Goal: Information Seeking & Learning: Learn about a topic

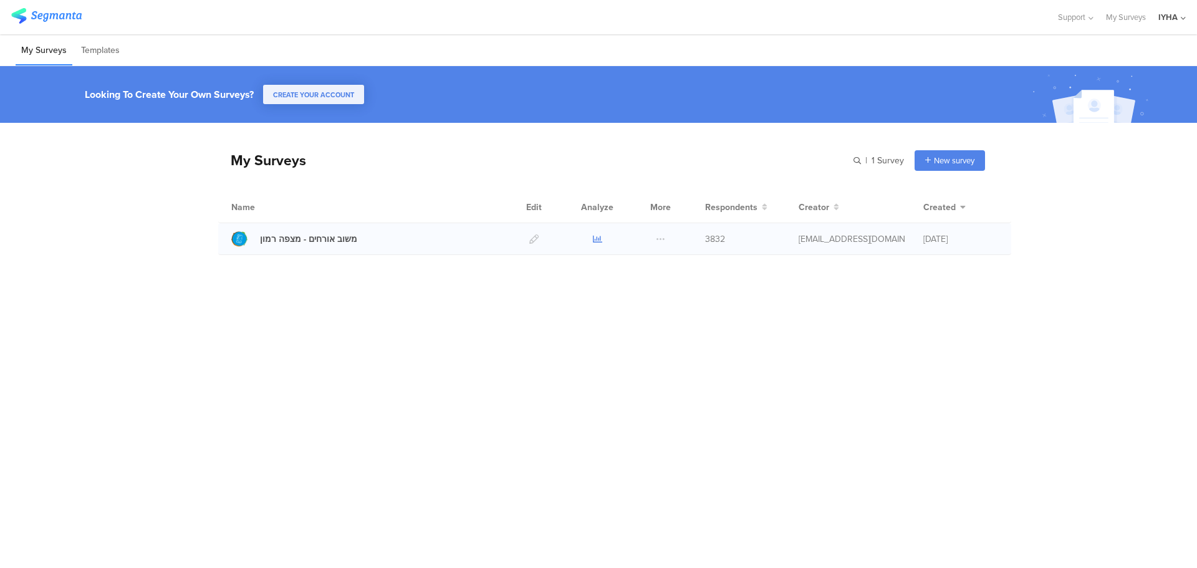
click at [594, 239] on icon at bounding box center [597, 238] width 9 height 9
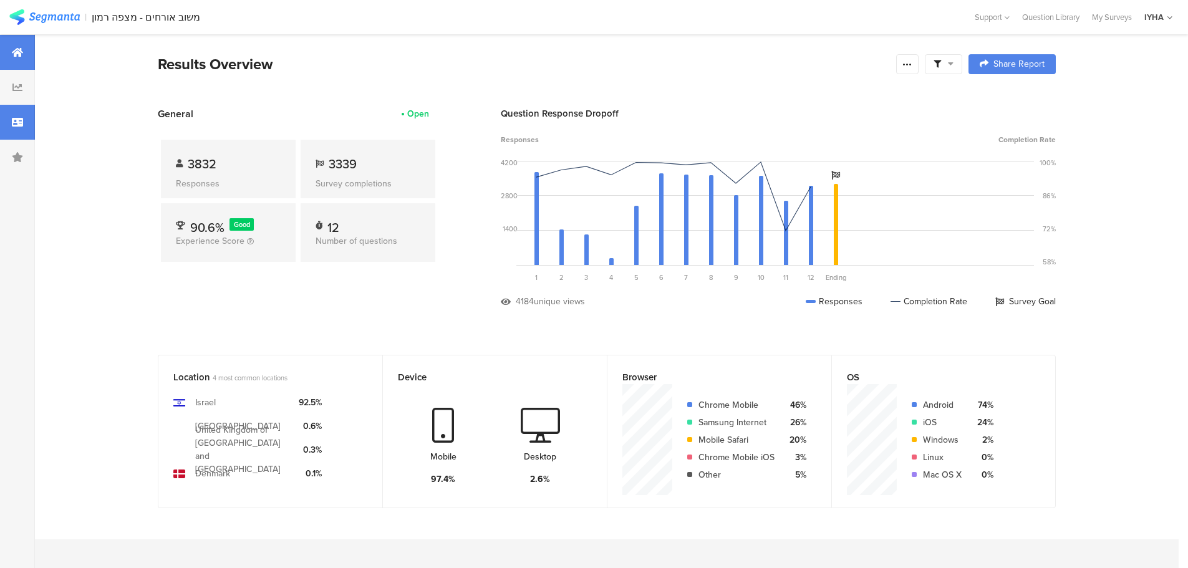
click at [21, 127] on icon at bounding box center [17, 122] width 11 height 10
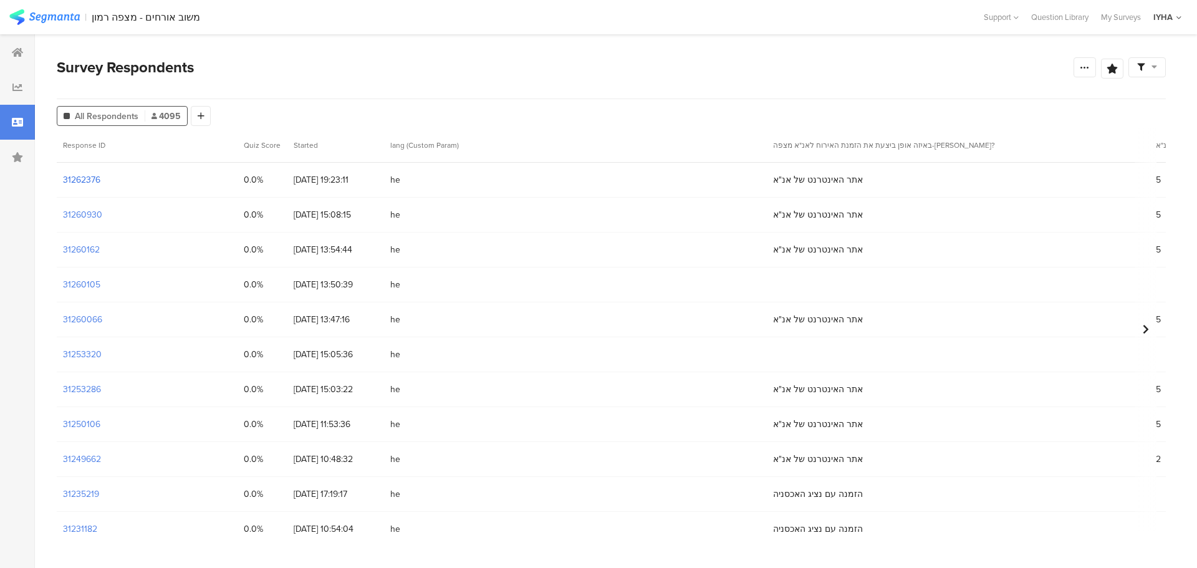
click at [84, 180] on section "31262376" at bounding box center [81, 179] width 37 height 13
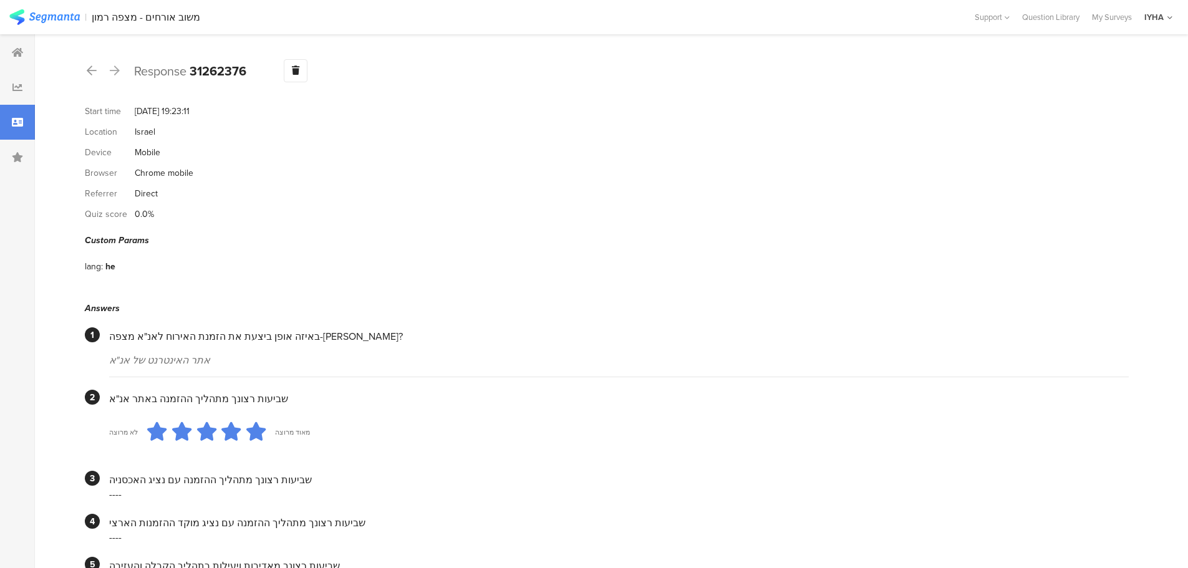
click at [115, 69] on icon at bounding box center [115, 70] width 10 height 11
click at [95, 72] on icon at bounding box center [92, 70] width 10 height 11
click at [90, 72] on icon at bounding box center [92, 70] width 10 height 11
click at [89, 71] on icon at bounding box center [92, 70] width 10 height 11
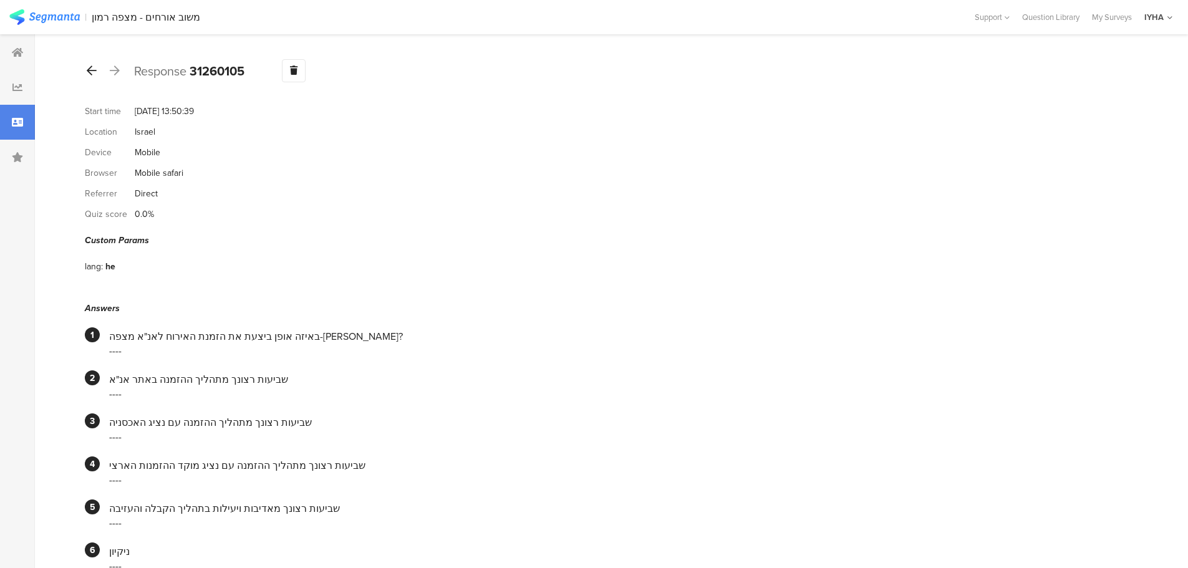
click at [95, 72] on icon at bounding box center [92, 70] width 10 height 11
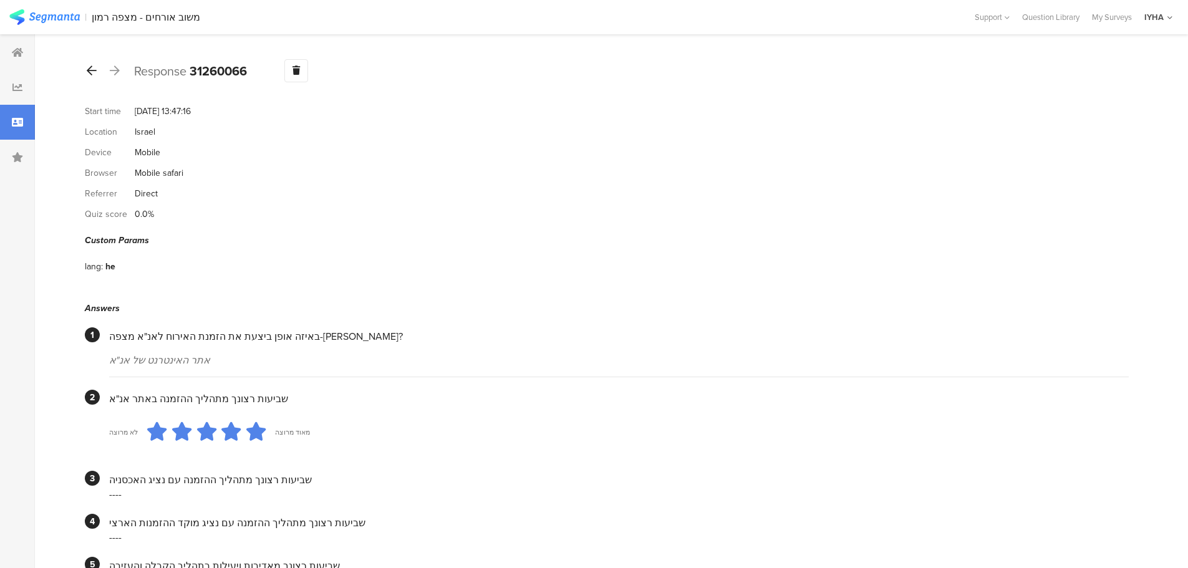
click at [92, 67] on icon at bounding box center [92, 70] width 10 height 11
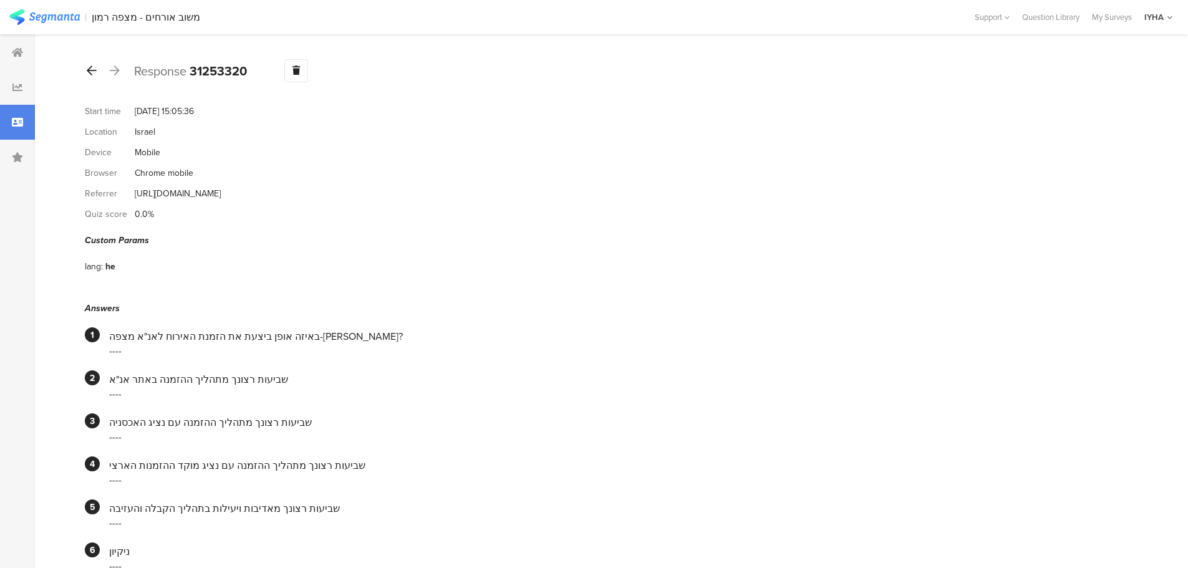
click at [93, 72] on icon at bounding box center [92, 70] width 10 height 11
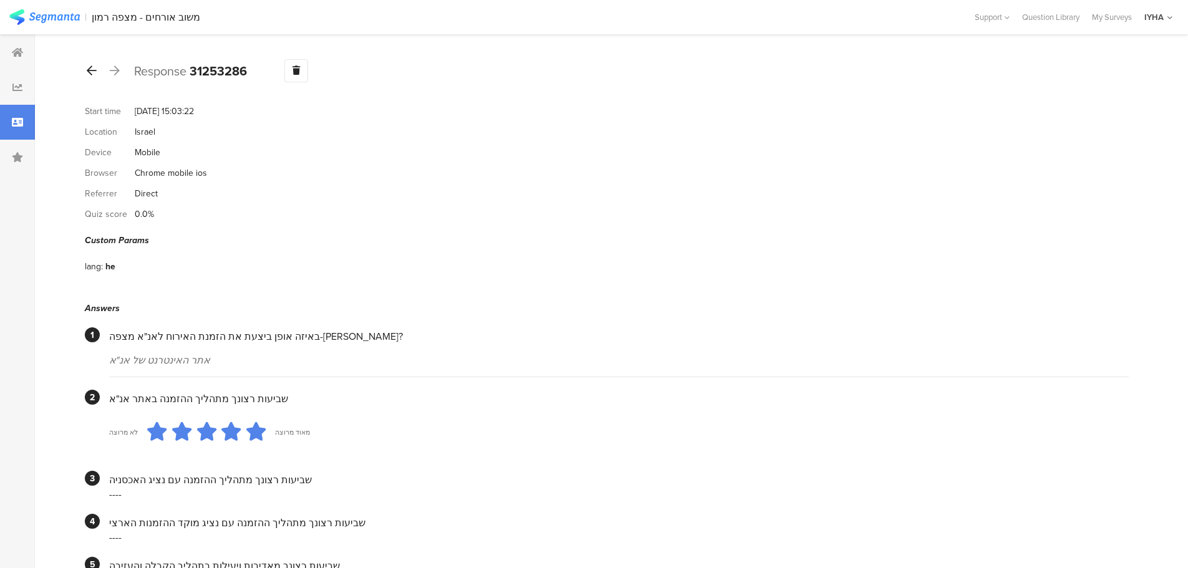
click at [92, 69] on icon at bounding box center [92, 70] width 10 height 11
click at [92, 68] on icon at bounding box center [92, 70] width 10 height 11
click at [91, 72] on icon at bounding box center [92, 70] width 10 height 11
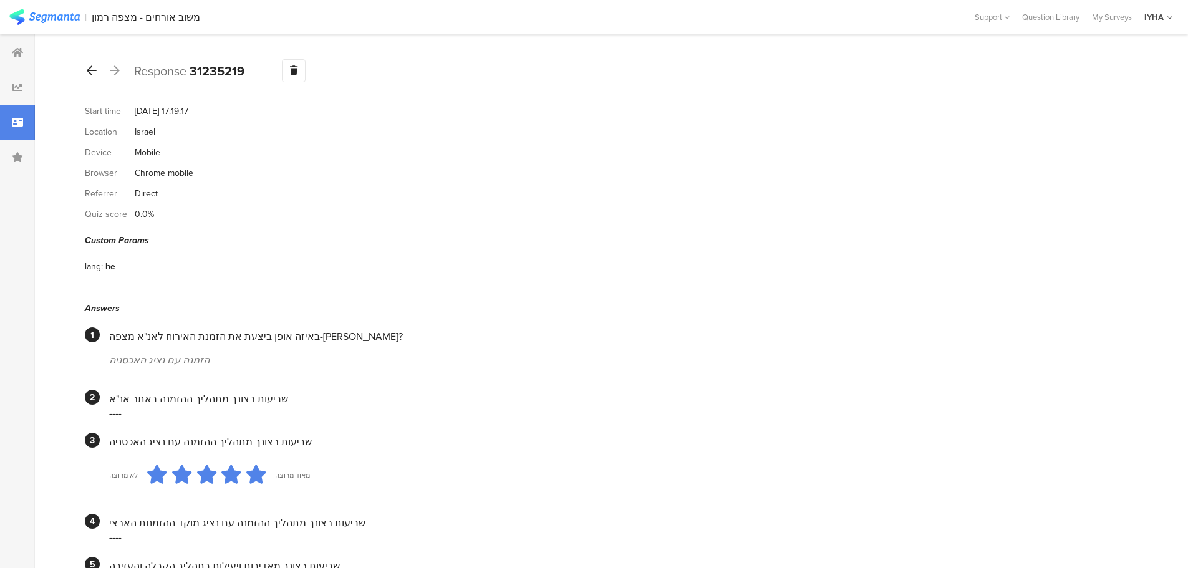
click at [92, 70] on icon at bounding box center [92, 70] width 10 height 11
click at [93, 72] on icon at bounding box center [92, 70] width 10 height 11
click at [88, 72] on icon at bounding box center [92, 70] width 10 height 11
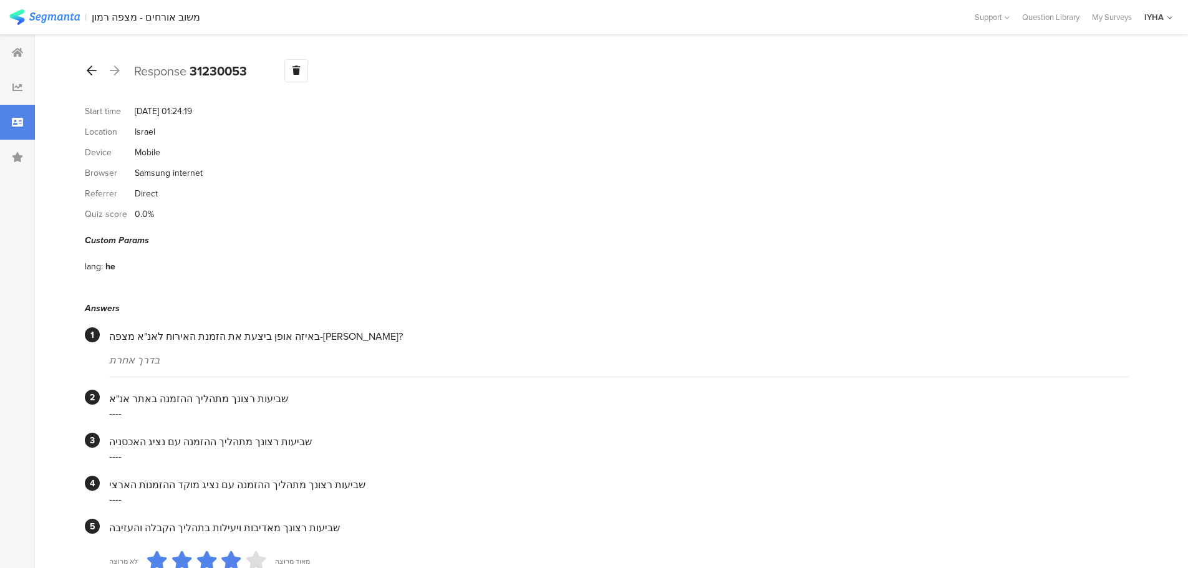
click at [93, 69] on icon at bounding box center [92, 70] width 10 height 11
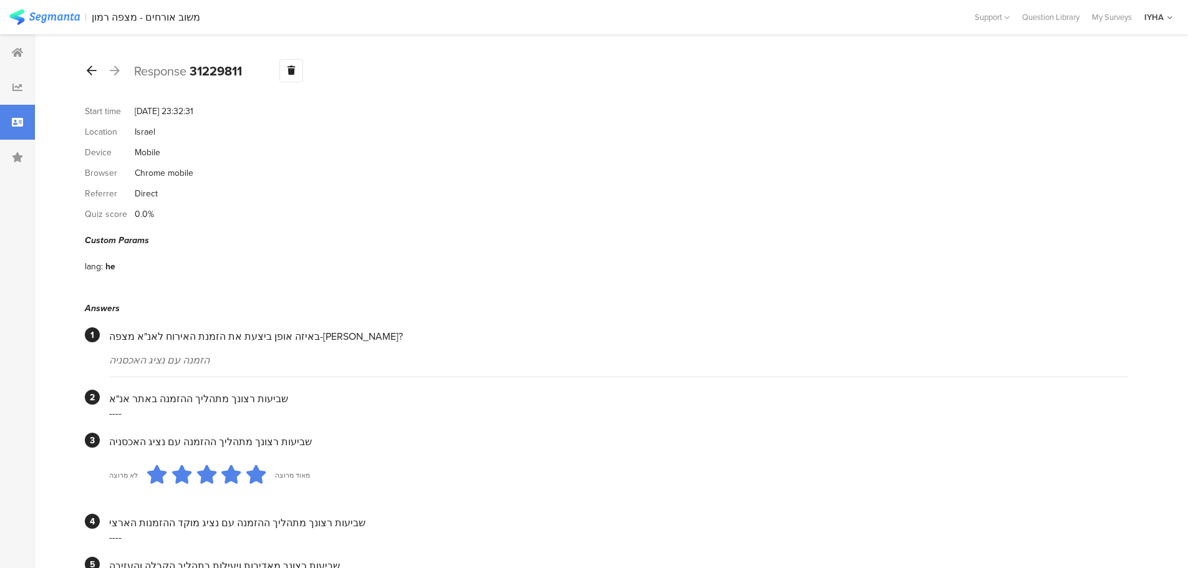
click at [91, 74] on icon at bounding box center [92, 70] width 10 height 11
click at [93, 70] on icon at bounding box center [92, 70] width 10 height 11
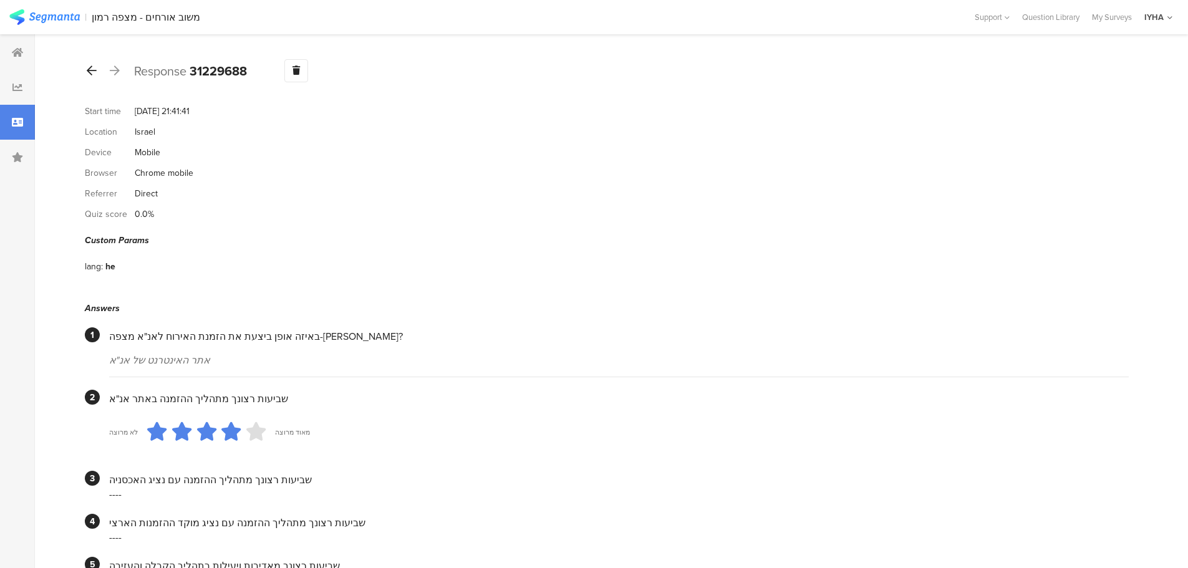
click at [95, 73] on icon at bounding box center [92, 70] width 10 height 11
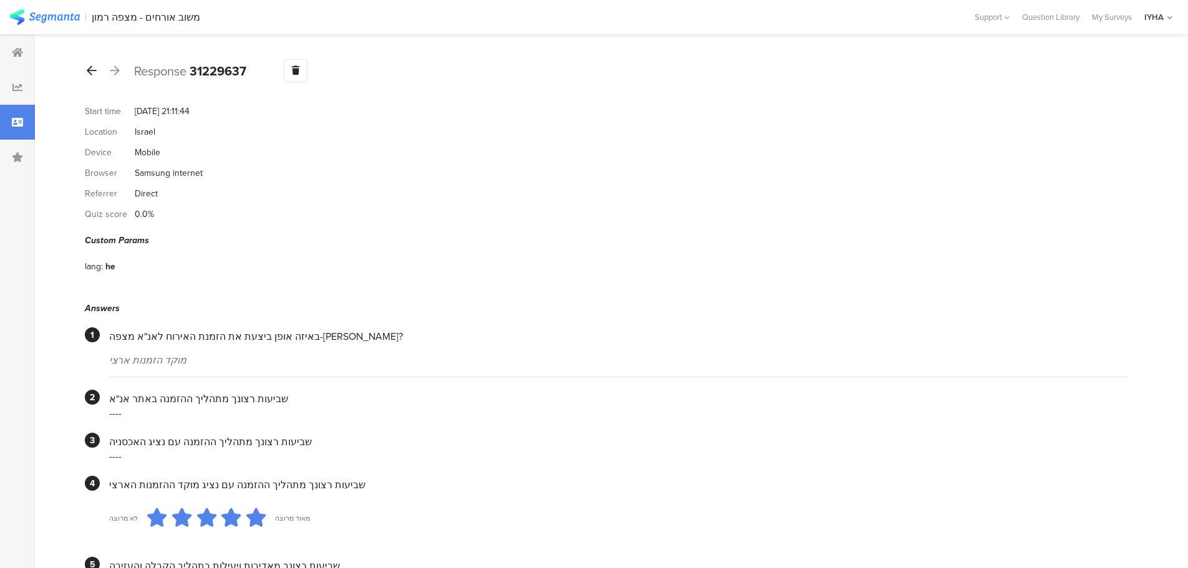
click at [92, 68] on icon at bounding box center [92, 70] width 10 height 11
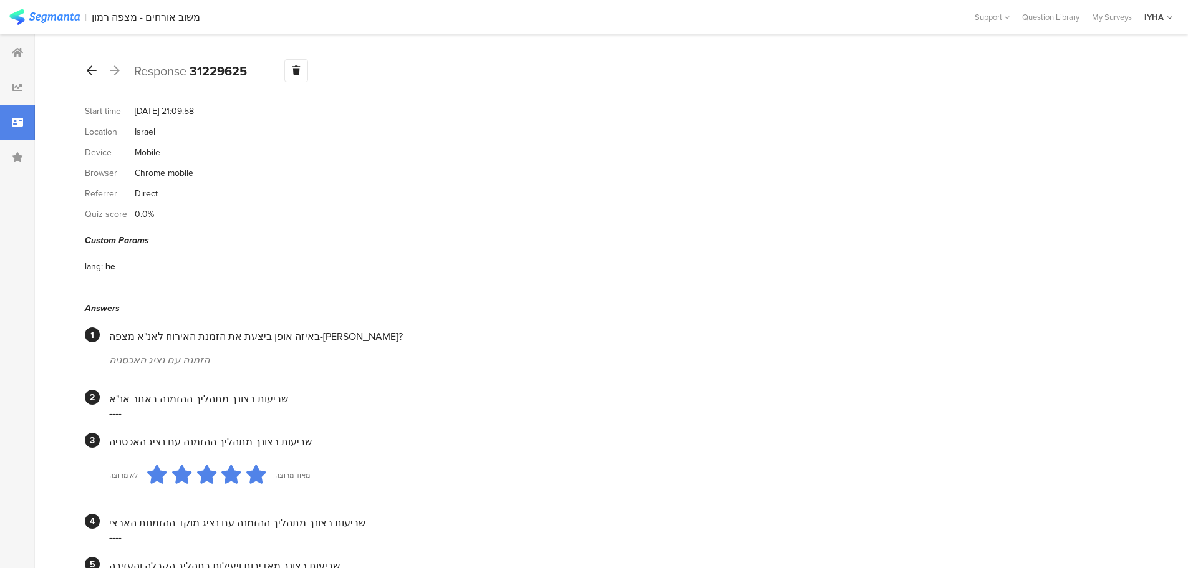
click at [88, 70] on icon at bounding box center [92, 70] width 10 height 11
click at [115, 73] on icon at bounding box center [115, 70] width 10 height 11
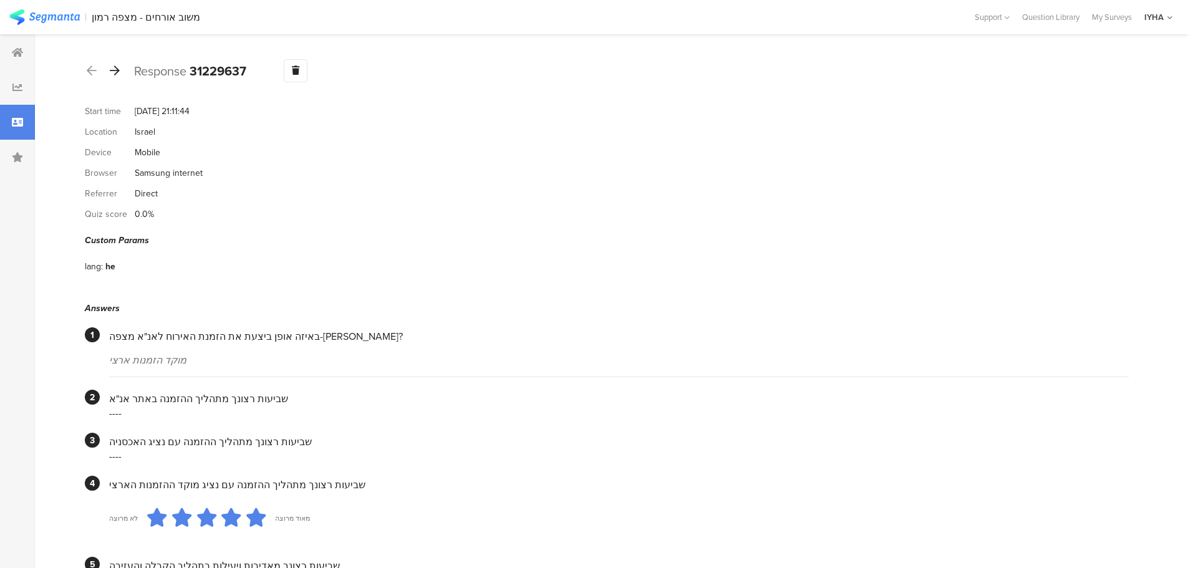
click at [115, 73] on icon at bounding box center [115, 70] width 10 height 11
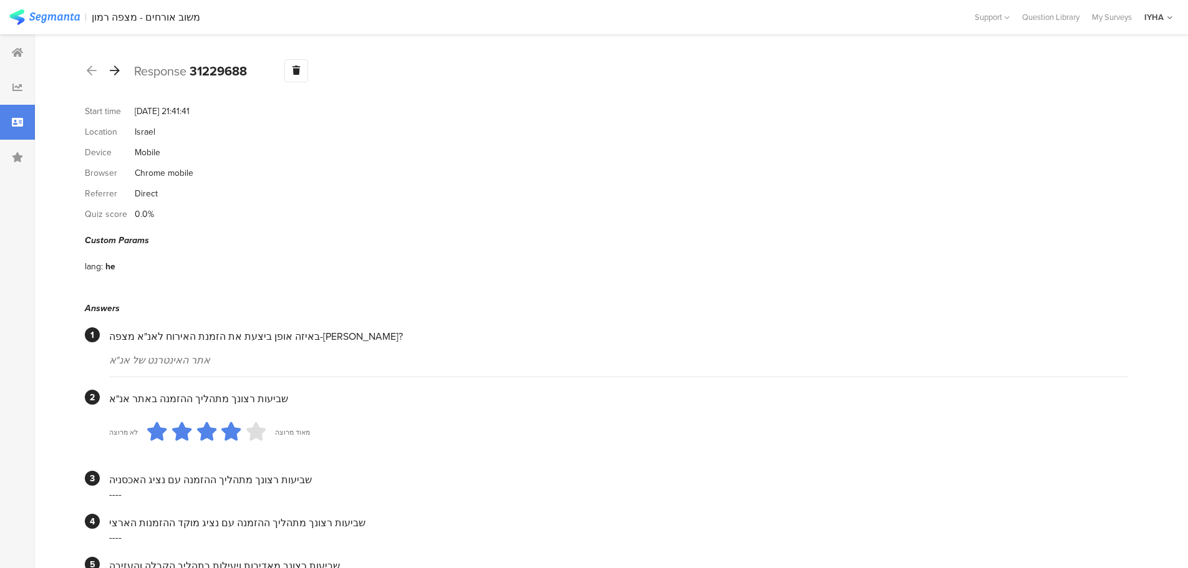
click at [115, 73] on icon at bounding box center [115, 70] width 10 height 11
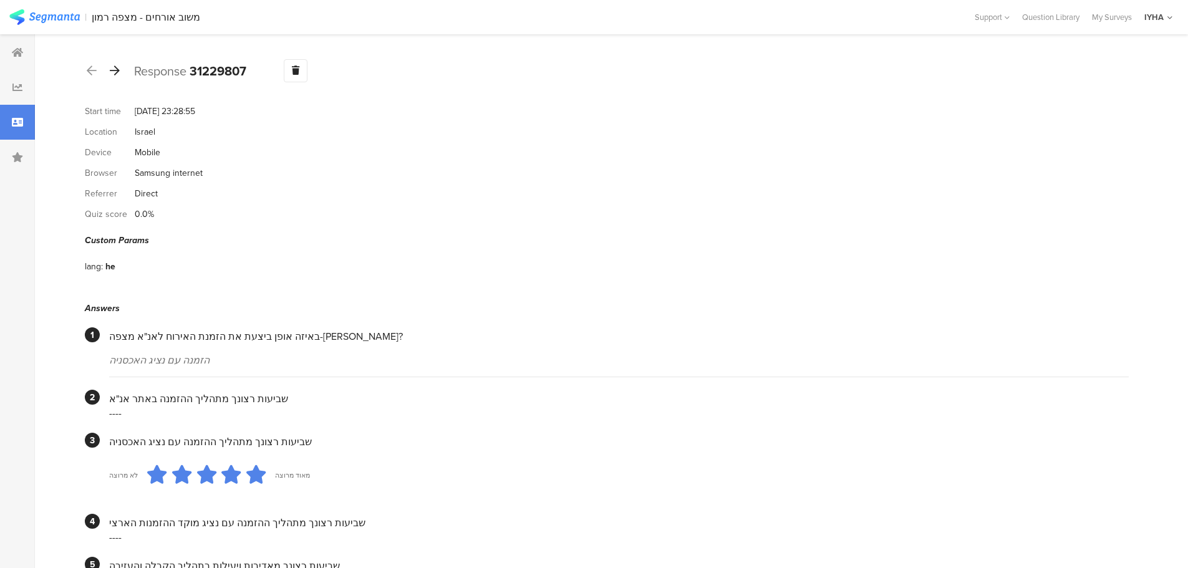
click at [115, 73] on icon at bounding box center [115, 70] width 10 height 11
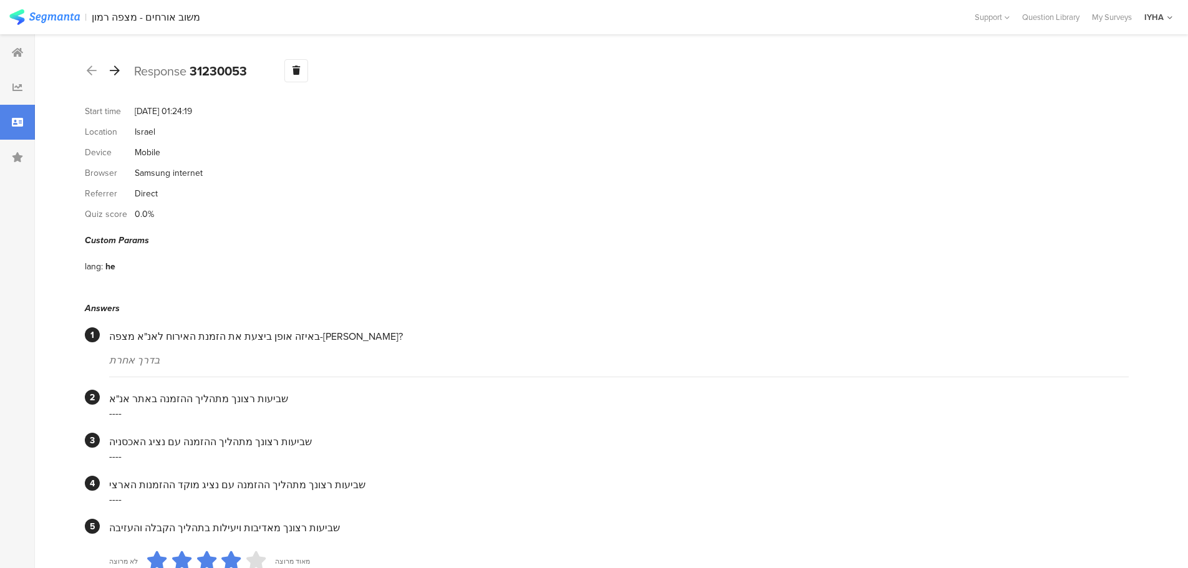
click at [115, 73] on icon at bounding box center [115, 70] width 10 height 11
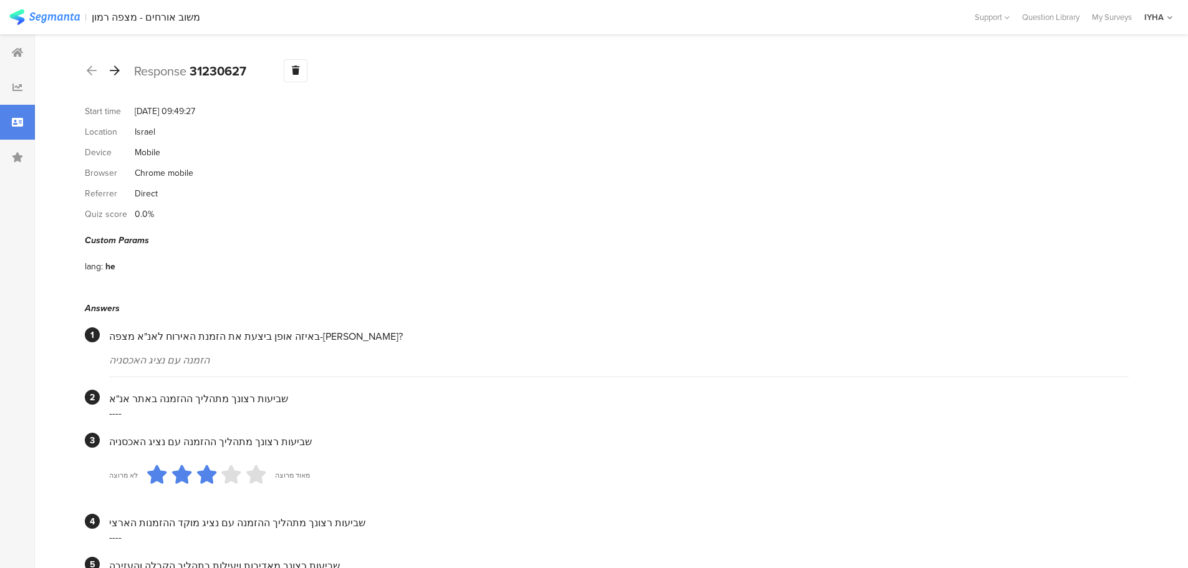
click at [115, 73] on icon at bounding box center [115, 70] width 10 height 11
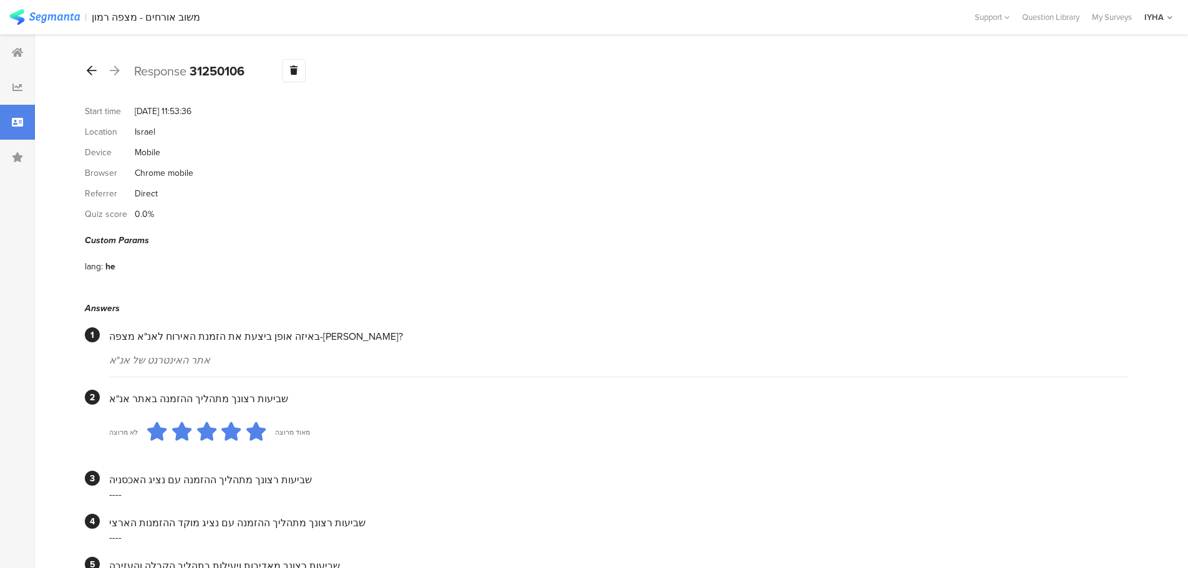
click at [92, 70] on icon at bounding box center [92, 70] width 10 height 11
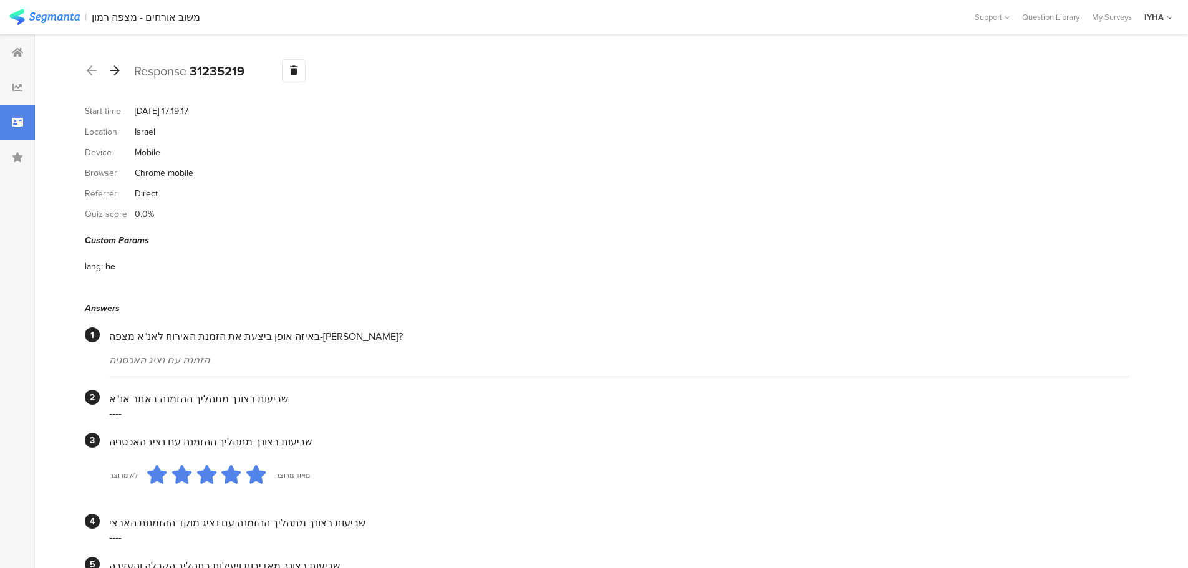
click at [115, 66] on icon at bounding box center [115, 70] width 10 height 11
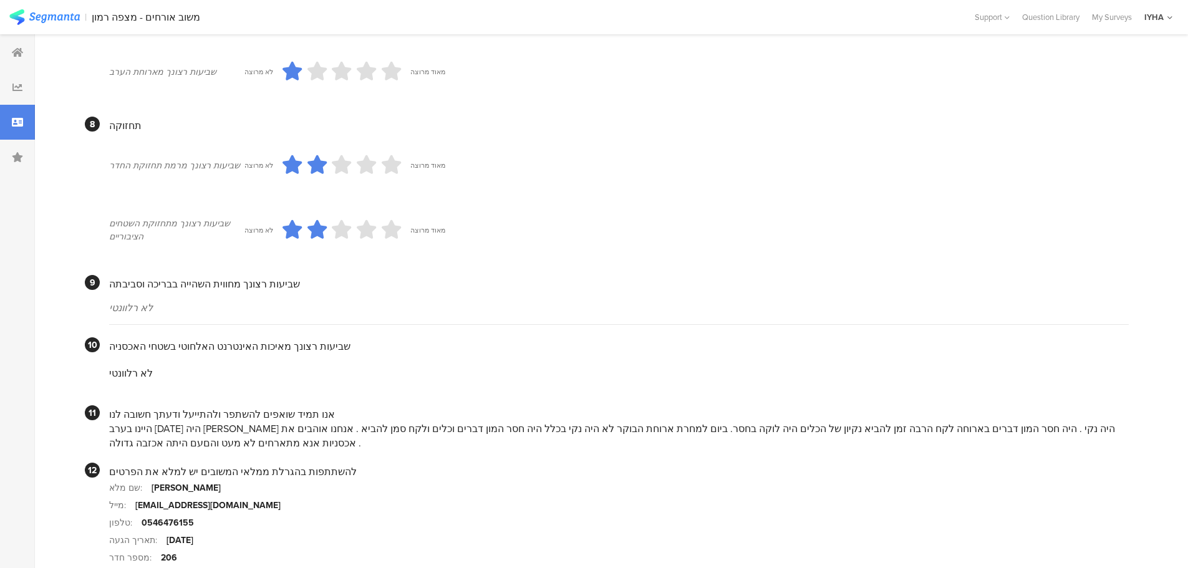
scroll to position [1031, 0]
